Goal: Task Accomplishment & Management: Manage account settings

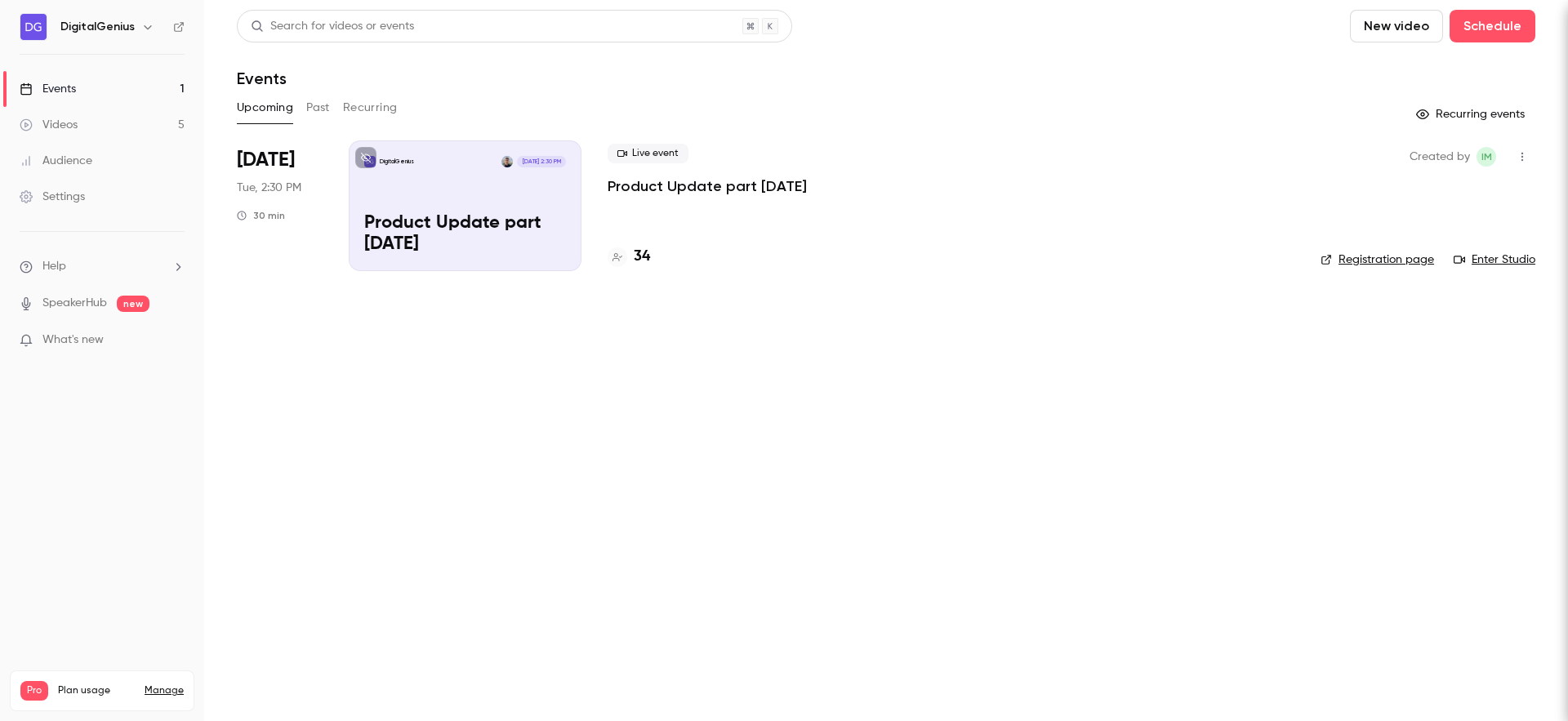
click at [428, 233] on p "Product Update part [DATE]" at bounding box center [466, 234] width 202 height 42
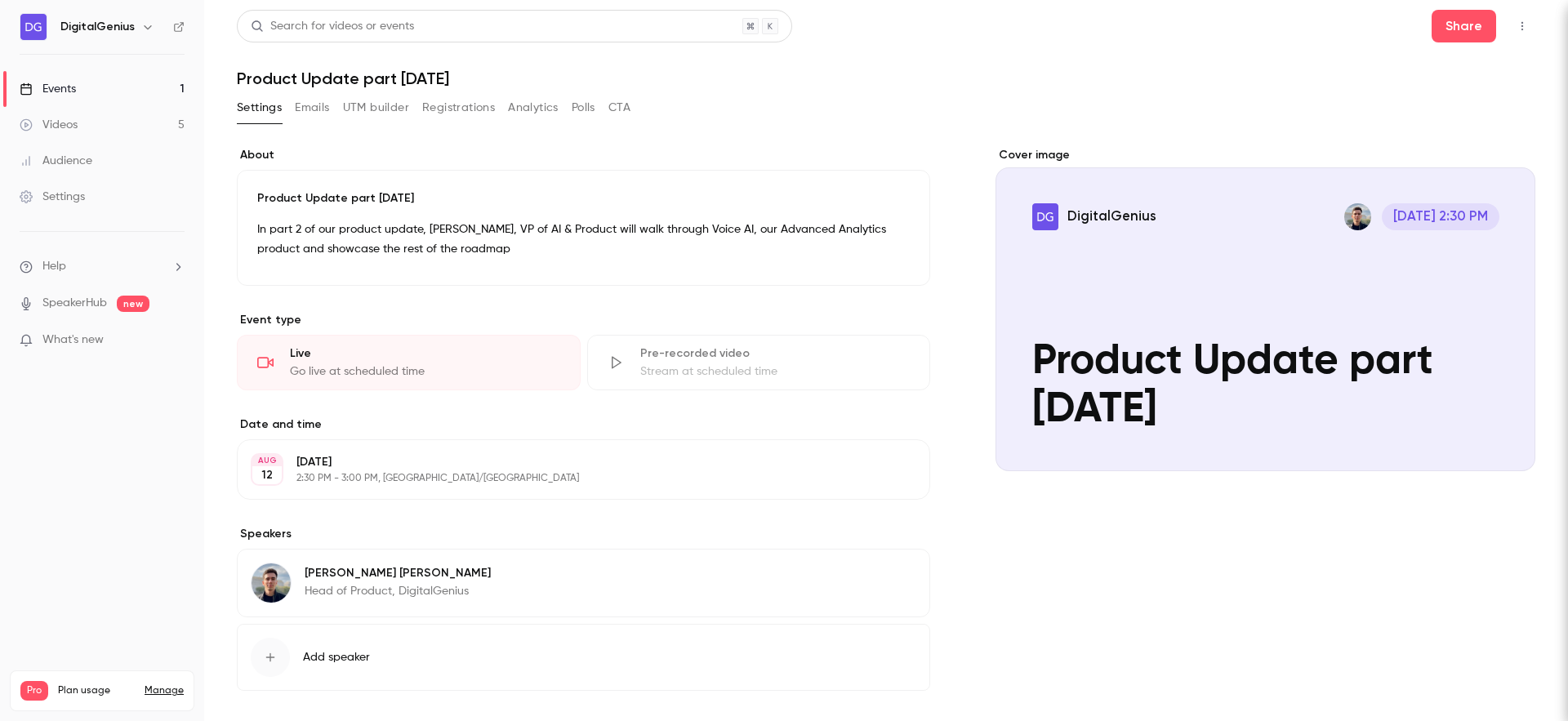
click at [315, 115] on button "Emails" at bounding box center [312, 108] width 34 height 26
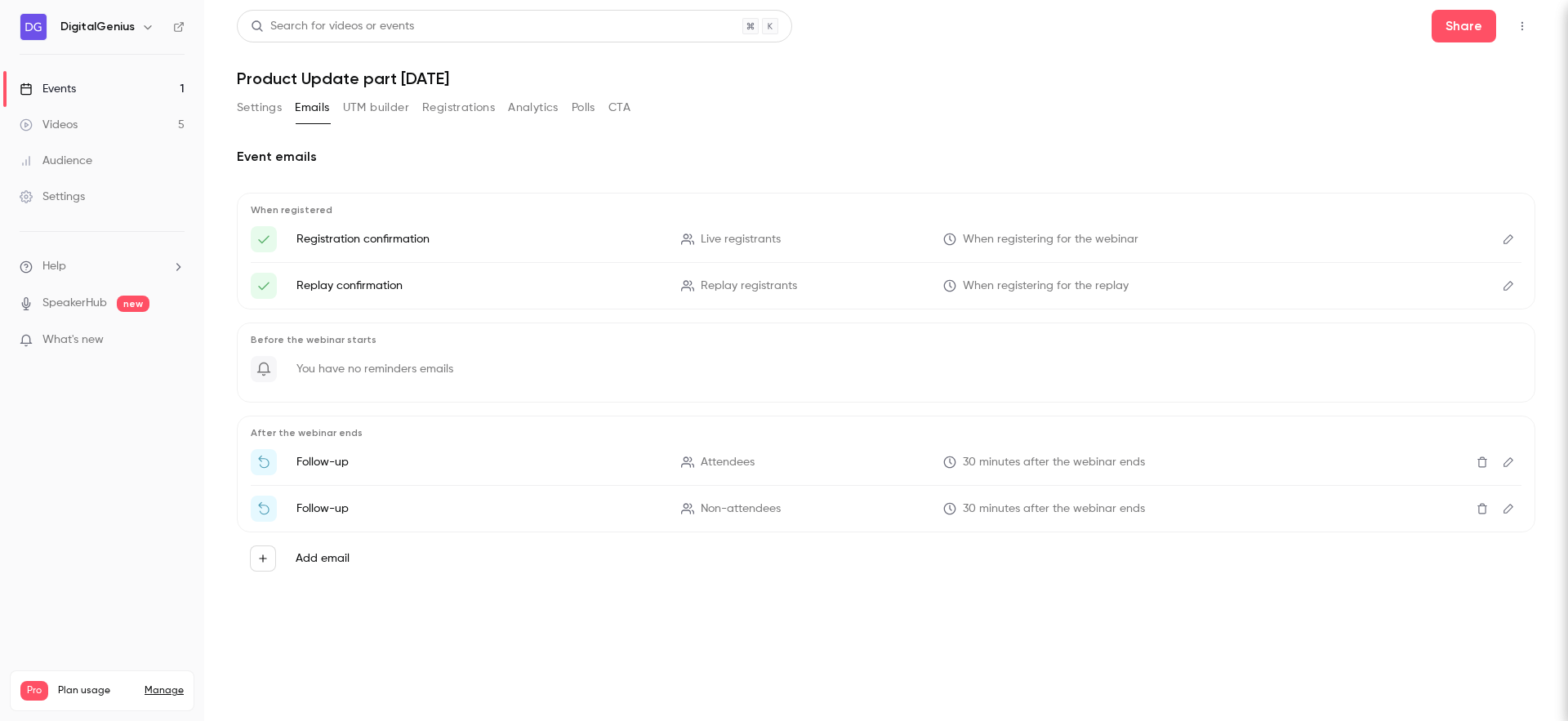
click at [263, 373] on icon at bounding box center [264, 369] width 15 height 15
click at [262, 558] on icon "button" at bounding box center [263, 558] width 7 height 7
click at [449, 517] on p "To event registrants" at bounding box center [402, 513] width 107 height 18
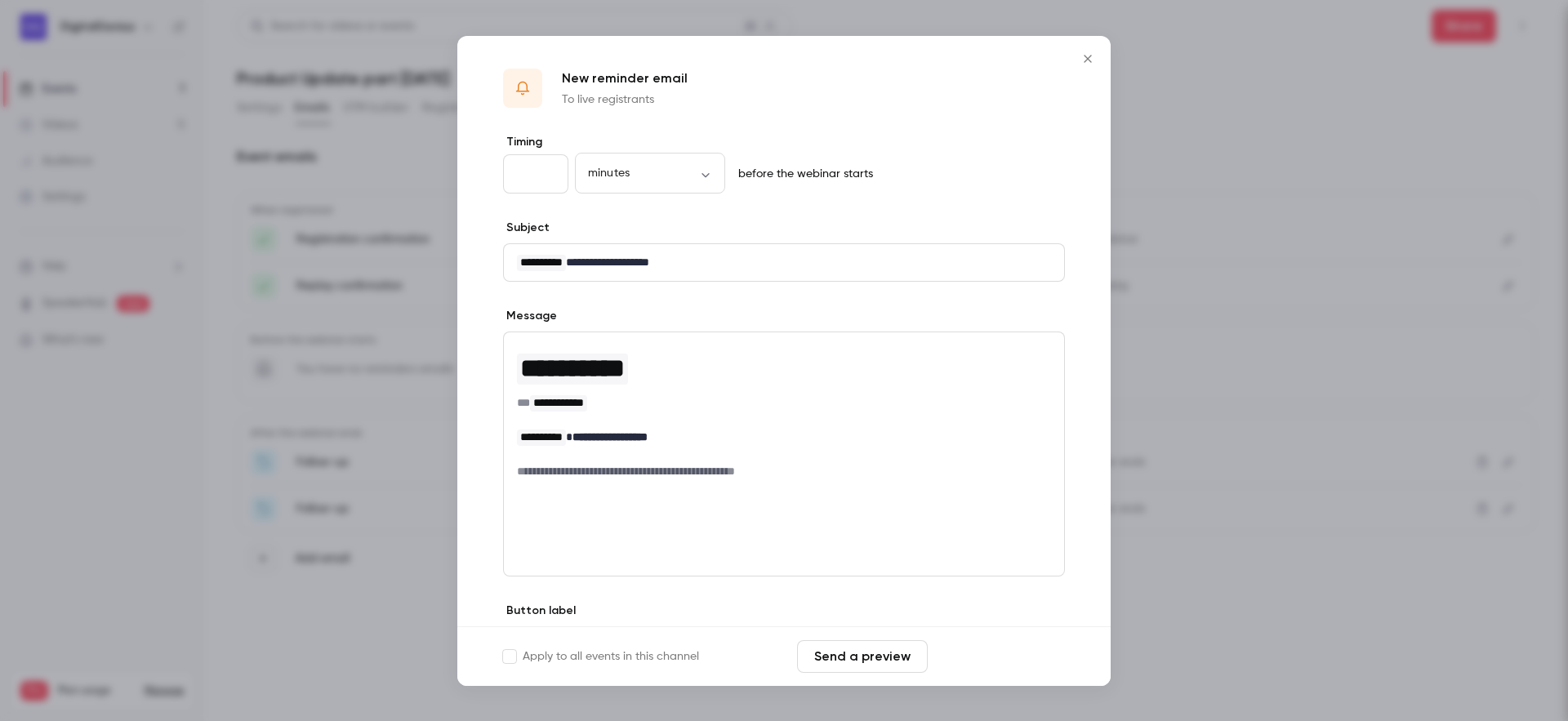
click at [992, 663] on button "Save changes" at bounding box center [1000, 656] width 131 height 32
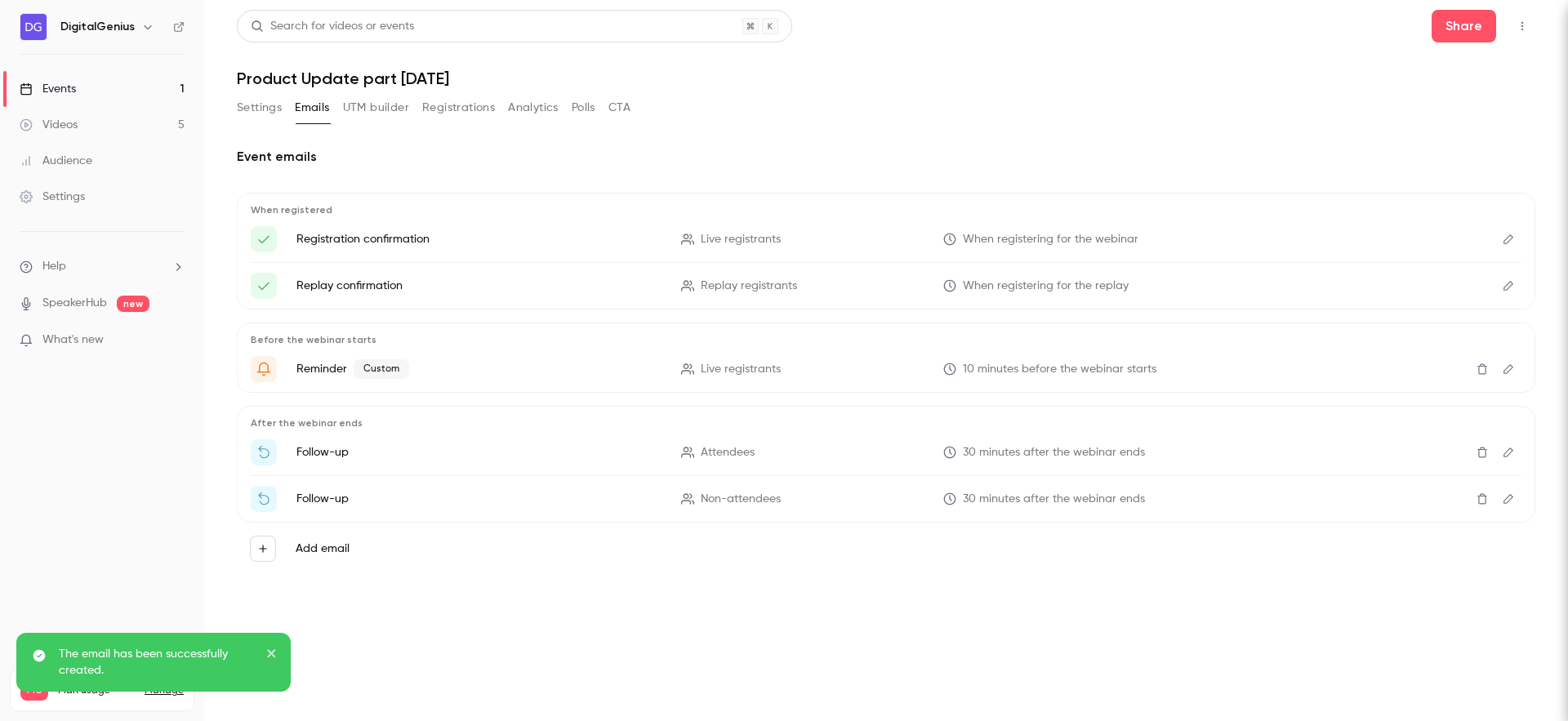
click at [268, 654] on icon "close" at bounding box center [271, 653] width 11 height 13
